Goal: Task Accomplishment & Management: Manage account settings

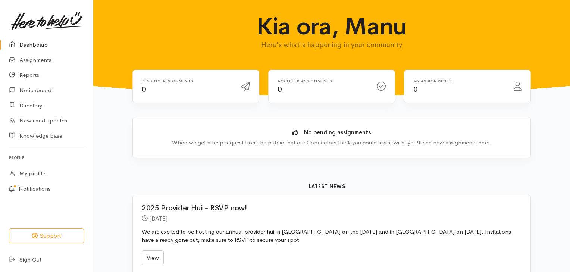
click at [34, 45] on link "Dashboard" at bounding box center [46, 44] width 93 height 15
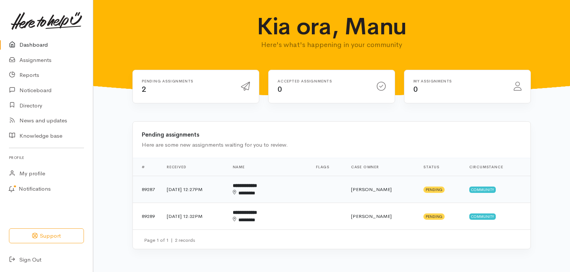
click at [274, 189] on div "********" at bounding box center [257, 192] width 48 height 7
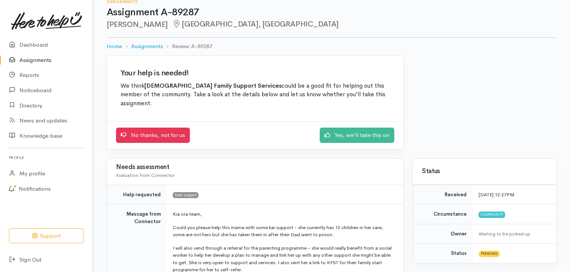
scroll to position [6, 0]
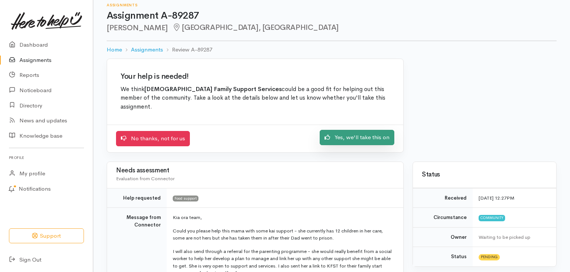
click at [348, 131] on link "Yes, we'll take this on" at bounding box center [356, 137] width 75 height 15
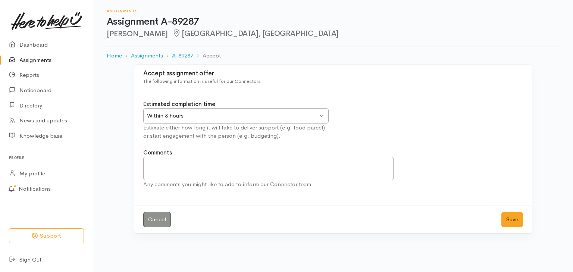
click at [280, 117] on div "Within 8 hours" at bounding box center [232, 115] width 171 height 9
click at [511, 220] on button "Save" at bounding box center [512, 219] width 22 height 15
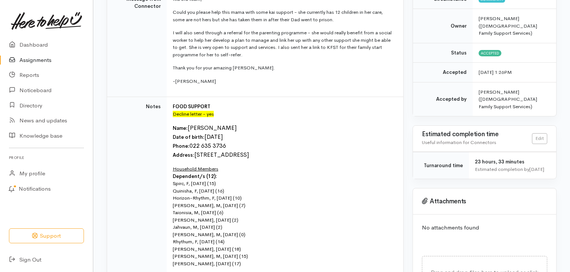
scroll to position [148, 0]
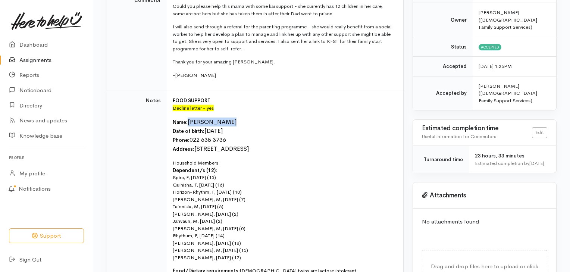
drag, startPoint x: 189, startPoint y: 111, endPoint x: 227, endPoint y: 113, distance: 38.8
click at [227, 117] on p "Name: Elvira Wereta Date of birth: 03/03/1985 Phone:  022 635 3736 Address:  10…" at bounding box center [283, 135] width 221 height 36
copy font "[PERSON_NAME]"
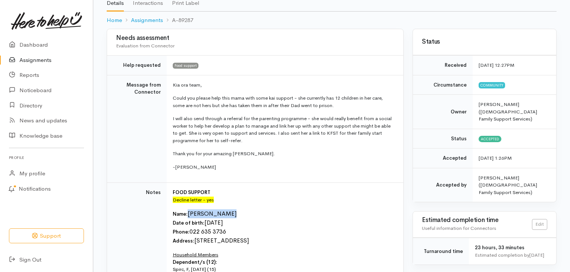
scroll to position [45, 0]
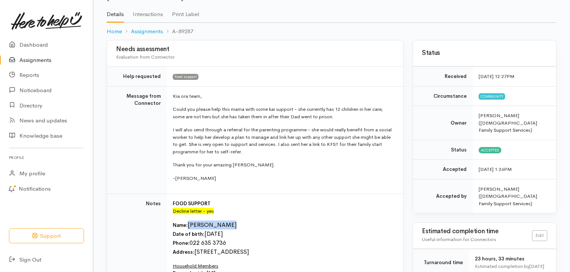
copy font "[PERSON_NAME]"
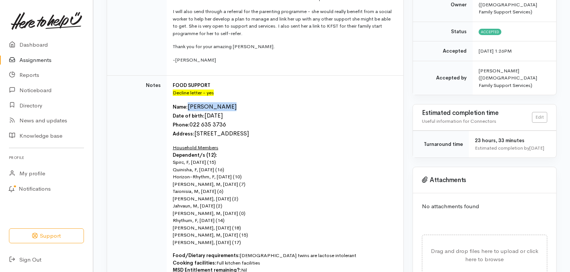
scroll to position [171, 0]
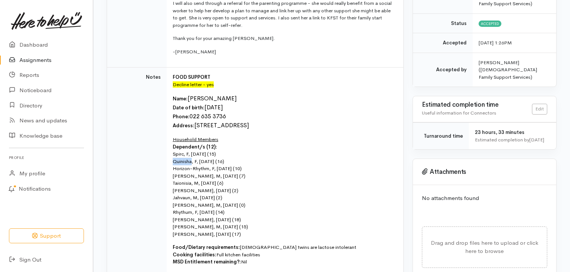
drag, startPoint x: 173, startPoint y: 152, endPoint x: 192, endPoint y: 153, distance: 19.0
click at [192, 153] on p "Household Members Dependent/s (12): Spirc, F, 09/07/2010 (15) Quinisha, F, 23/1…" at bounding box center [283, 187] width 221 height 102
copy p "Quinisha"
drag, startPoint x: 173, startPoint y: 187, endPoint x: 189, endPoint y: 189, distance: 16.5
click at [189, 189] on p "Household Members Dependent/s (12): Spirc, F, 09/07/2010 (15) Quinisha, F, 23/1…" at bounding box center [283, 187] width 221 height 102
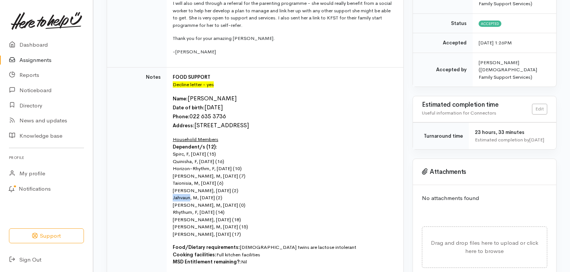
copy p "Jahvaun"
drag, startPoint x: 173, startPoint y: 196, endPoint x: 187, endPoint y: 196, distance: 14.5
click at [187, 196] on p "Household Members Dependent/s (12): Spirc, F, 09/07/2010 (15) Quinisha, F, 23/1…" at bounding box center [283, 187] width 221 height 102
copy p "Taitimu"
drag, startPoint x: 174, startPoint y: 203, endPoint x: 192, endPoint y: 205, distance: 17.2
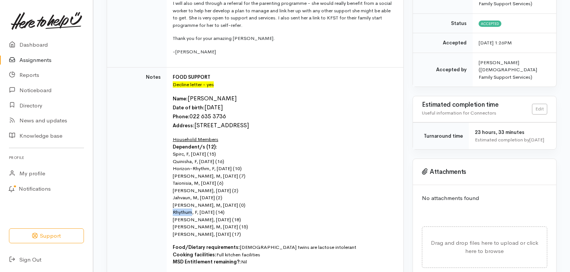
click at [192, 205] on p "Household Members Dependent/s (12): Spirc, F, 09/07/2010 (15) Quinisha, F, 23/1…" at bounding box center [283, 187] width 221 height 102
copy p "Rhythum"
drag, startPoint x: 173, startPoint y: 211, endPoint x: 191, endPoint y: 212, distance: 18.3
click at [191, 212] on p "Household Members Dependent/s (12): Spirc, F, 09/07/2010 (15) Quinisha, F, 23/1…" at bounding box center [283, 187] width 221 height 102
copy p "Shannon"
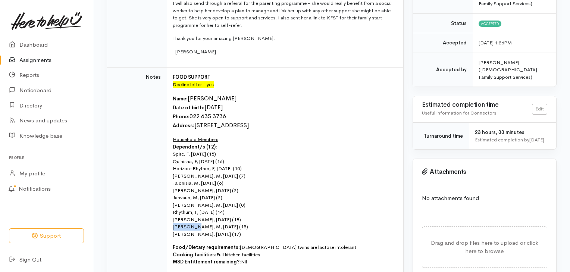
drag, startPoint x: 173, startPoint y: 218, endPoint x: 194, endPoint y: 219, distance: 20.5
click at [194, 219] on p "Household Members Dependent/s (12): Spirc, F, 09/07/2010 (15) Quinisha, F, 23/1…" at bounding box center [283, 187] width 221 height 102
copy p "Demetrius"
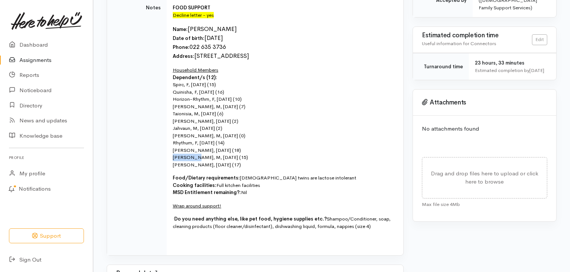
scroll to position [235, 0]
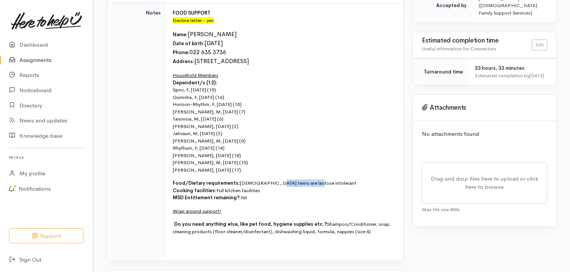
drag, startPoint x: 268, startPoint y: 172, endPoint x: 311, endPoint y: 173, distance: 43.6
click at [311, 179] on p "Food/Dietary requirements: 2yo twins are lactose intolerant Cooking facilities:…" at bounding box center [283, 190] width 221 height 22
copy p "lactose intolerant"
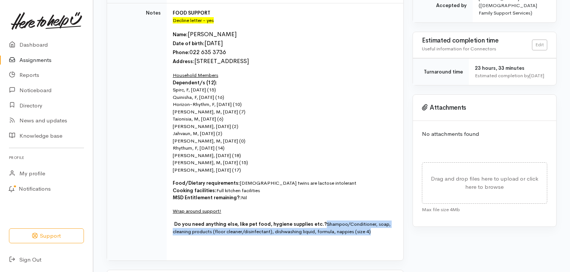
drag, startPoint x: 323, startPoint y: 214, endPoint x: 374, endPoint y: 225, distance: 52.5
click at [374, 225] on p "· Do you need anything else, like pet food, hygiene supplies etc.? Shampoo/Cond…" at bounding box center [283, 227] width 221 height 15
copy p "Shampoo/Conditioner, soap, cleaning products (floor cleaner/disinfectant), dish…"
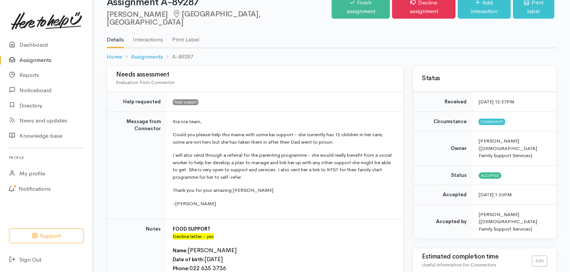
scroll to position [10, 0]
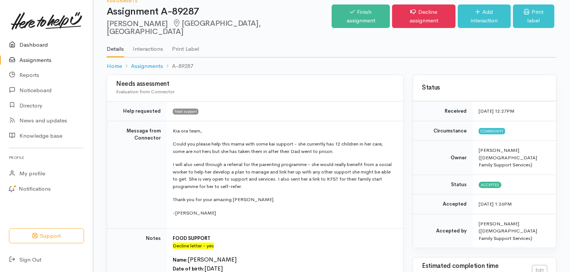
click at [40, 45] on link "Dashboard" at bounding box center [46, 44] width 93 height 15
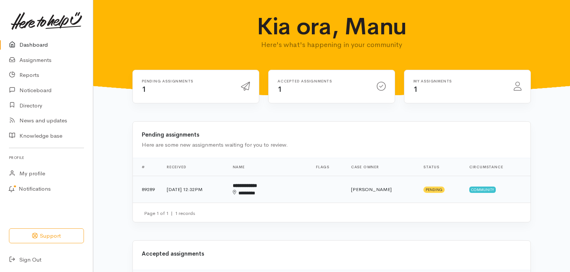
click at [267, 191] on div "********" at bounding box center [257, 192] width 48 height 7
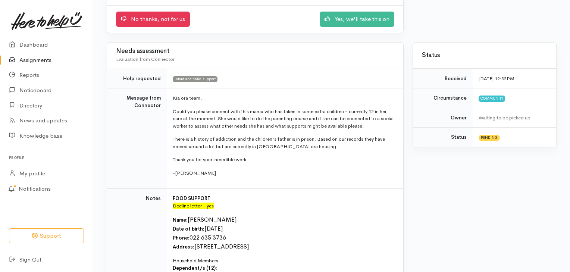
scroll to position [127, 0]
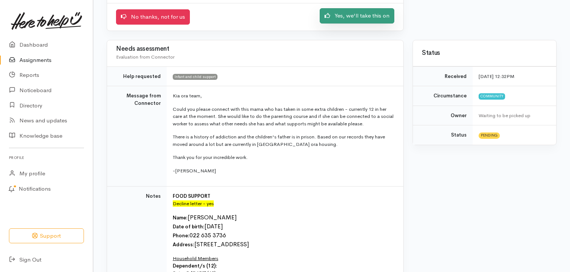
click at [373, 12] on link "Yes, we'll take this on" at bounding box center [356, 15] width 75 height 15
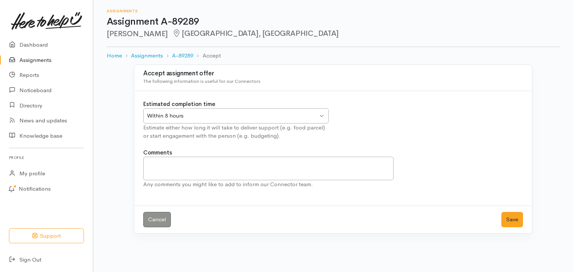
click at [303, 118] on div "Within 8 hours" at bounding box center [232, 115] width 171 height 9
click at [513, 218] on button "Save" at bounding box center [512, 219] width 22 height 15
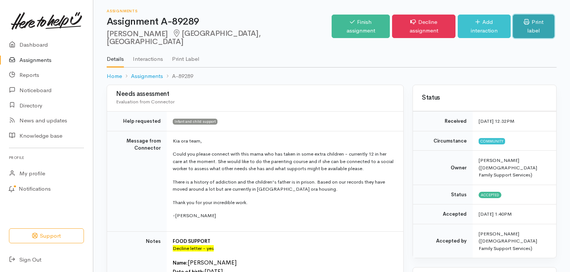
click at [533, 24] on link "Print label" at bounding box center [533, 26] width 41 height 23
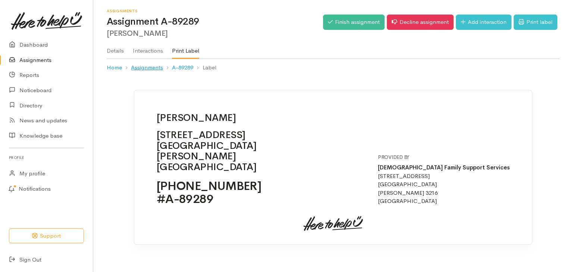
click at [143, 67] on link "Assignments" at bounding box center [147, 67] width 32 height 9
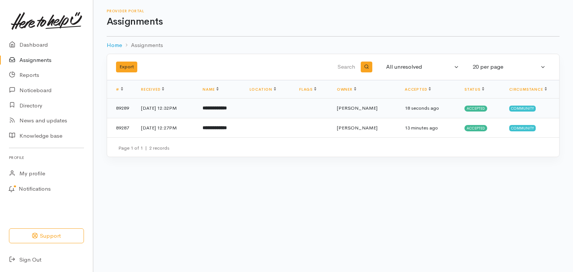
click at [180, 110] on td "[DATE] 12:32PM" at bounding box center [166, 108] width 62 height 20
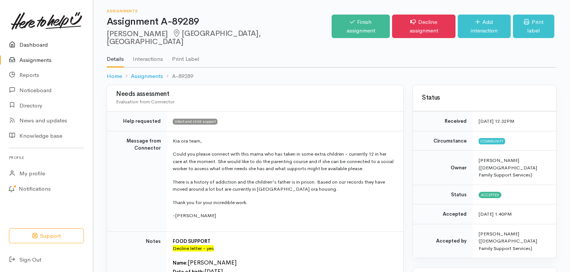
click at [37, 45] on link "Dashboard" at bounding box center [46, 44] width 93 height 15
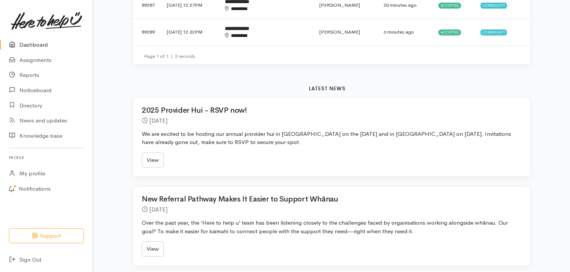
scroll to position [238, 0]
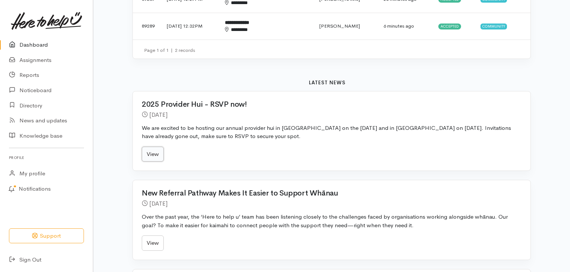
click at [157, 154] on link "View" at bounding box center [153, 153] width 22 height 15
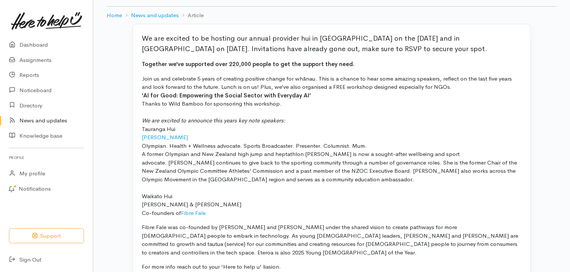
scroll to position [19, 0]
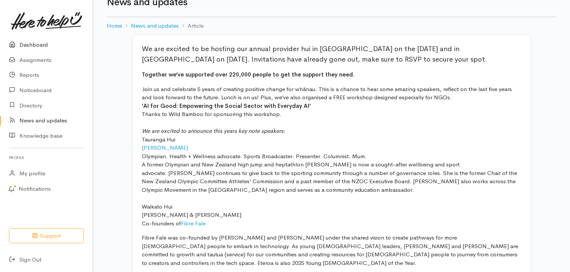
click at [49, 47] on link "Dashboard" at bounding box center [46, 44] width 93 height 15
